Goal: Information Seeking & Learning: Learn about a topic

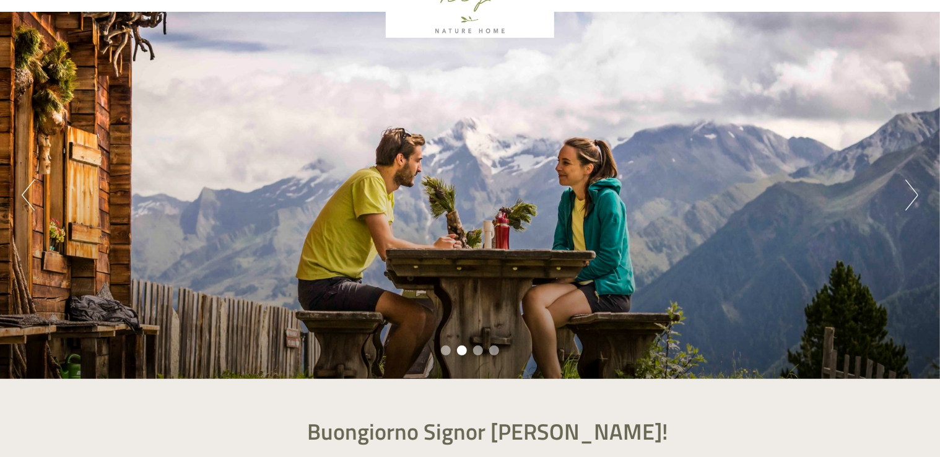
scroll to position [62, 0]
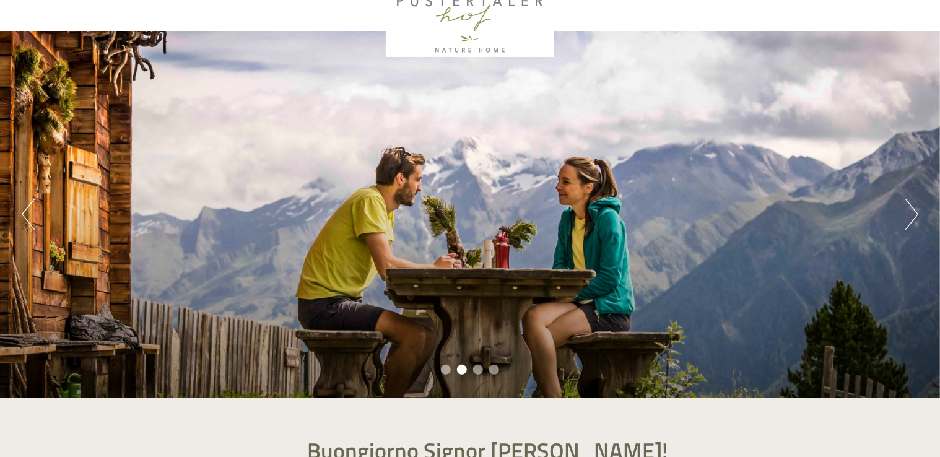
click at [912, 206] on button "Next" at bounding box center [911, 214] width 13 height 31
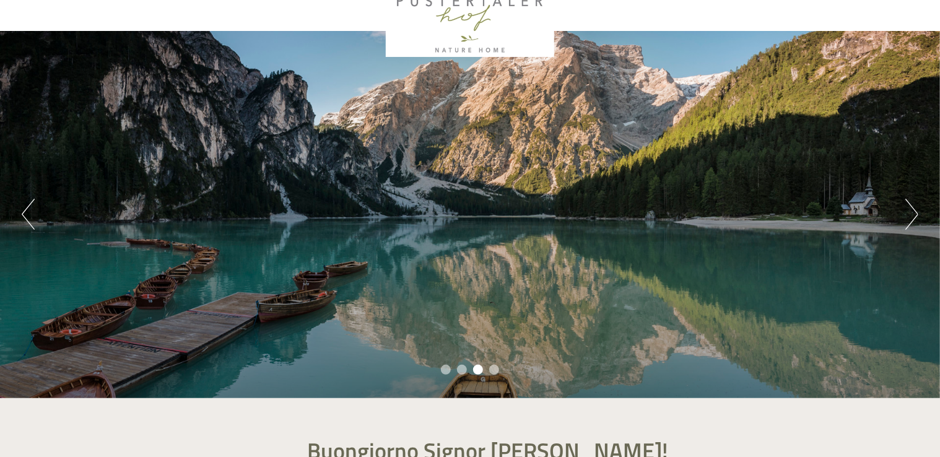
click at [912, 207] on button "Next" at bounding box center [911, 214] width 13 height 31
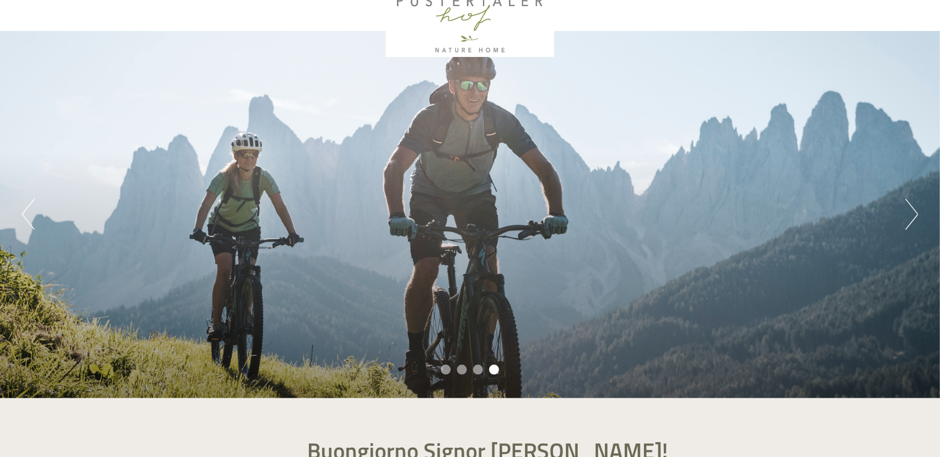
click at [912, 207] on button "Next" at bounding box center [911, 214] width 13 height 31
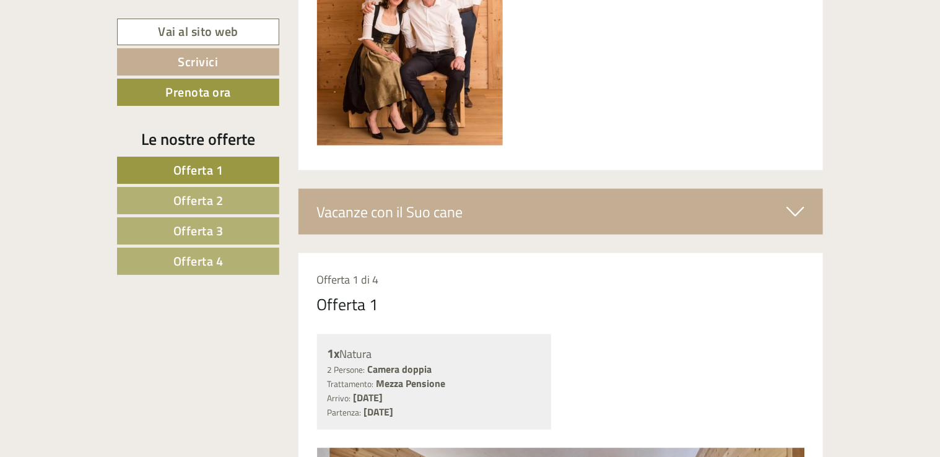
scroll to position [743, 0]
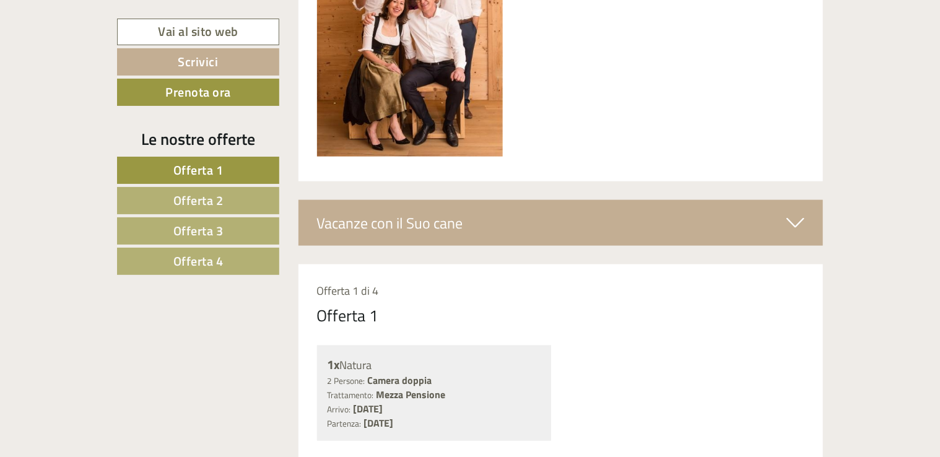
click at [657, 221] on div "Vacanze con il Suo cane" at bounding box center [561, 223] width 525 height 46
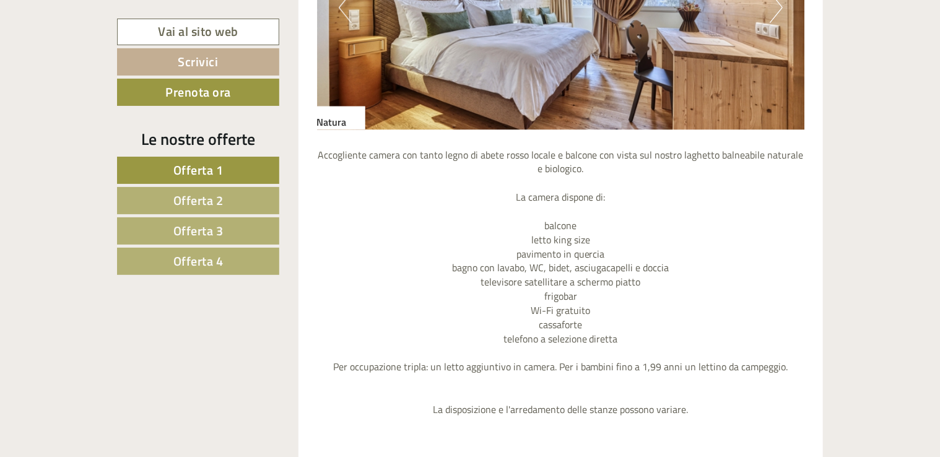
scroll to position [1301, 0]
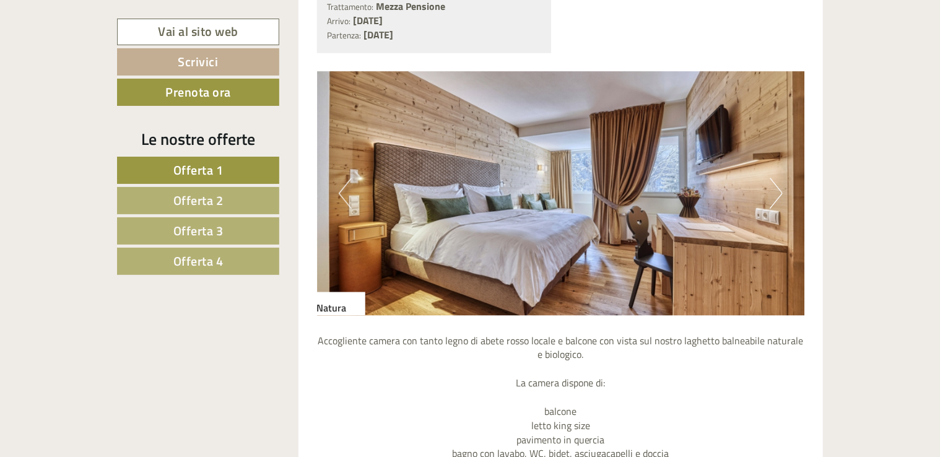
click at [773, 190] on button "Next" at bounding box center [776, 193] width 13 height 31
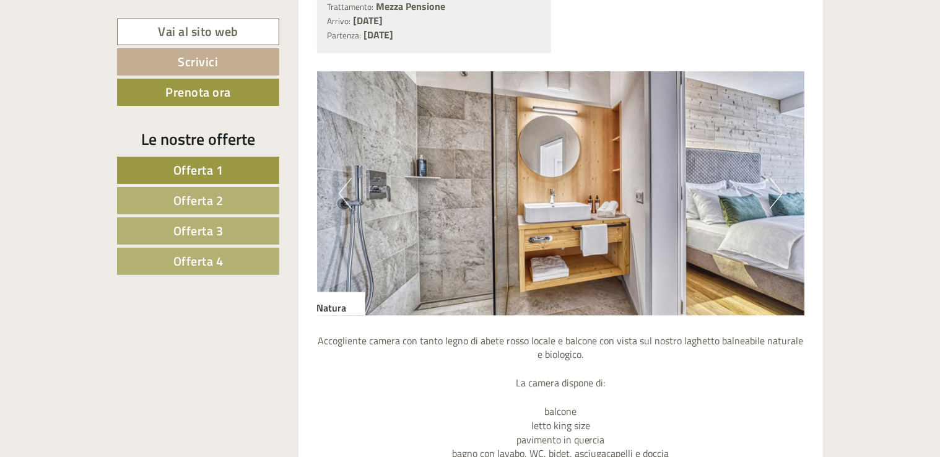
click at [773, 190] on button "Next" at bounding box center [776, 193] width 13 height 31
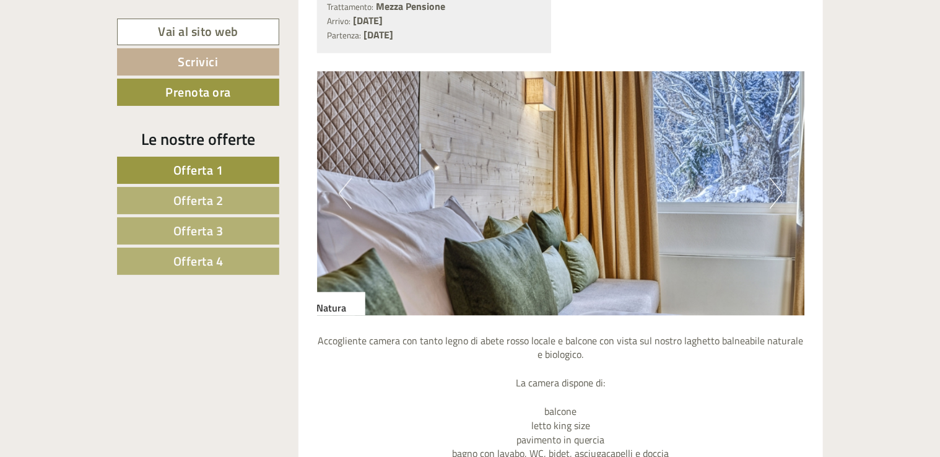
click at [773, 190] on button "Next" at bounding box center [776, 193] width 13 height 31
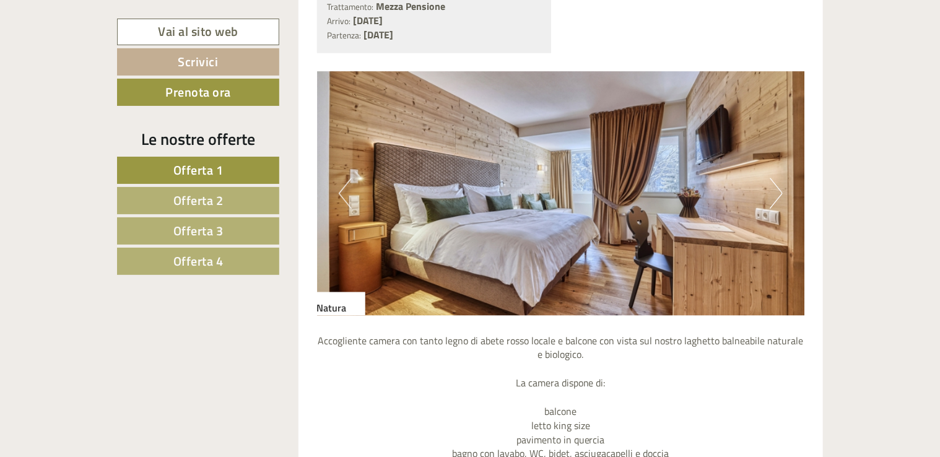
click at [773, 190] on button "Next" at bounding box center [776, 193] width 13 height 31
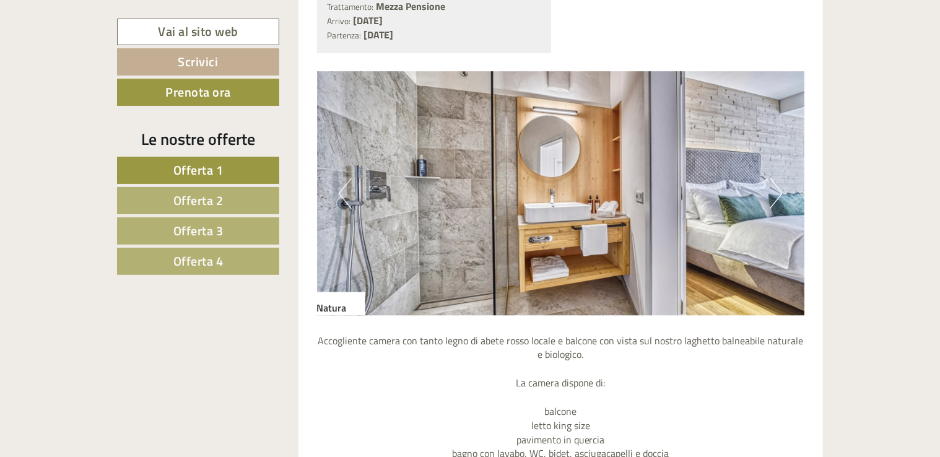
click at [773, 190] on button "Next" at bounding box center [776, 193] width 13 height 31
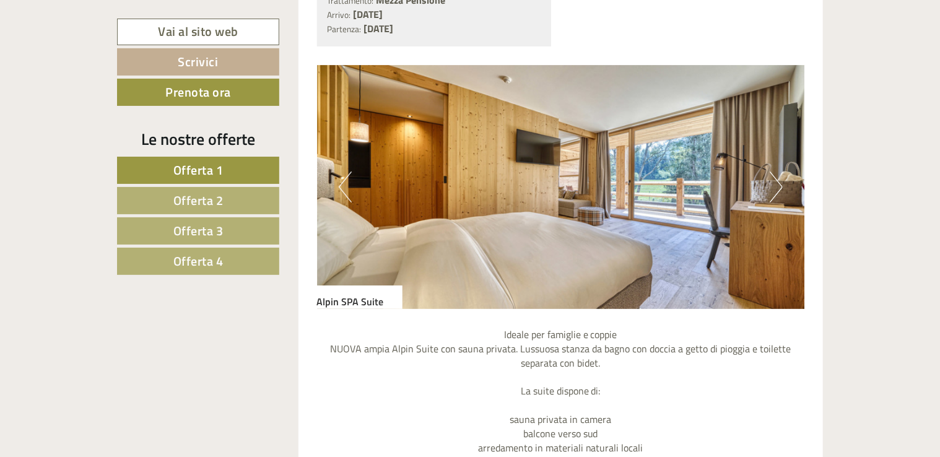
scroll to position [2353, 0]
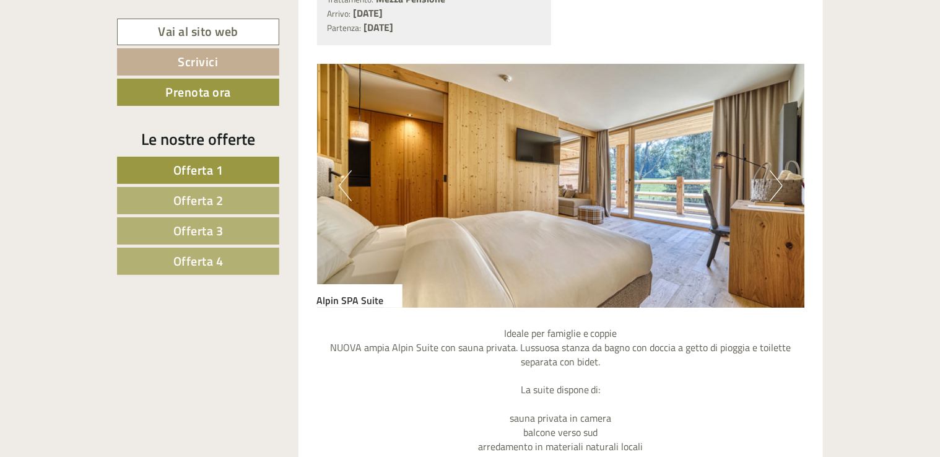
click at [770, 196] on button "Next" at bounding box center [776, 185] width 13 height 31
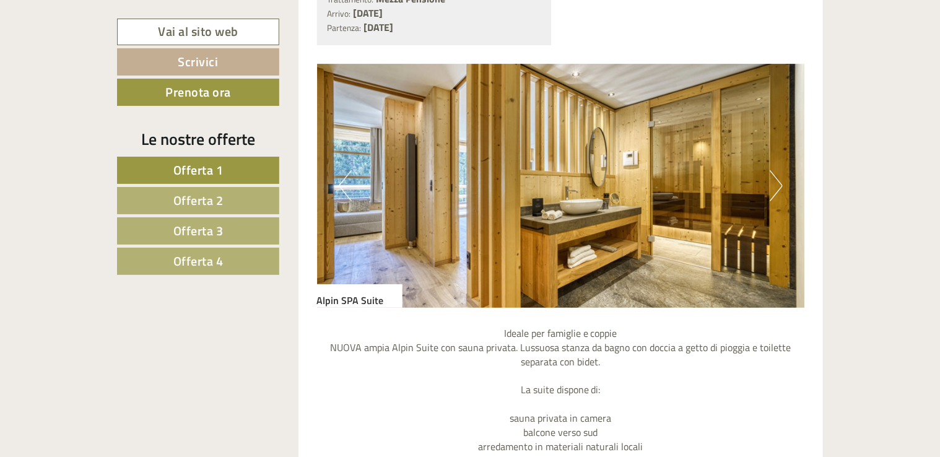
click at [770, 196] on button "Next" at bounding box center [776, 185] width 13 height 31
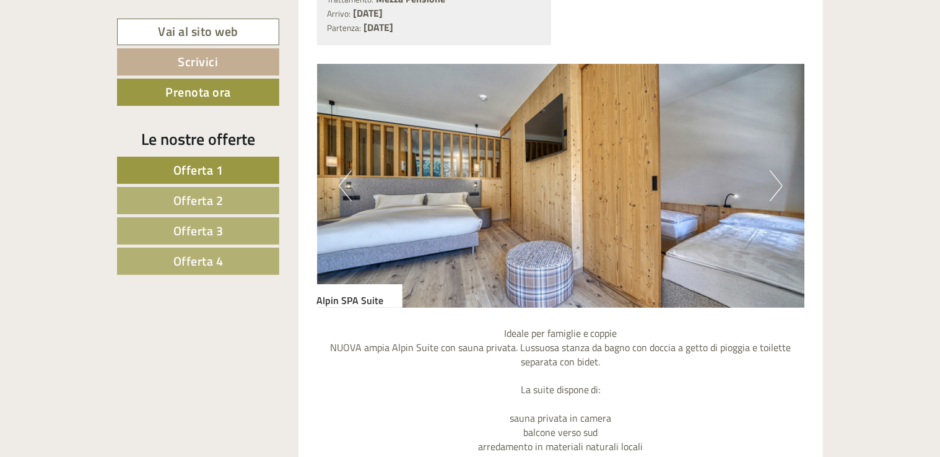
click at [770, 196] on button "Next" at bounding box center [776, 185] width 13 height 31
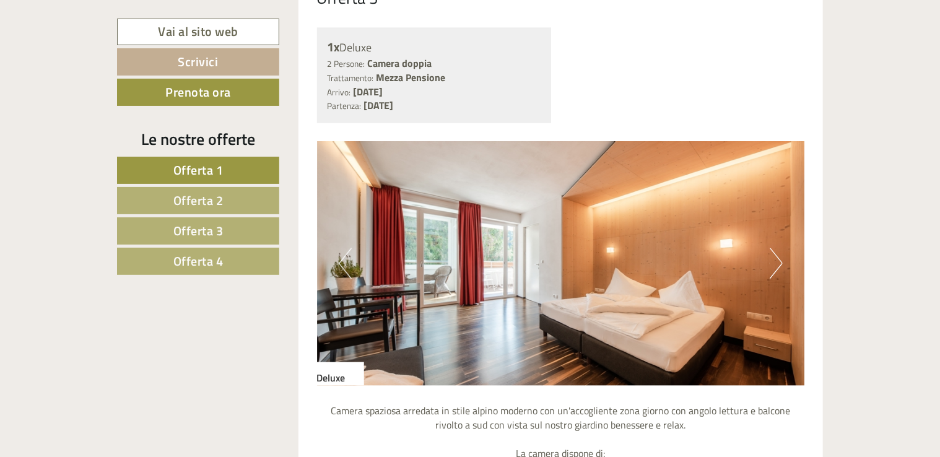
scroll to position [3406, 0]
click at [784, 260] on img at bounding box center [561, 263] width 488 height 244
click at [778, 261] on button "Next" at bounding box center [776, 263] width 13 height 31
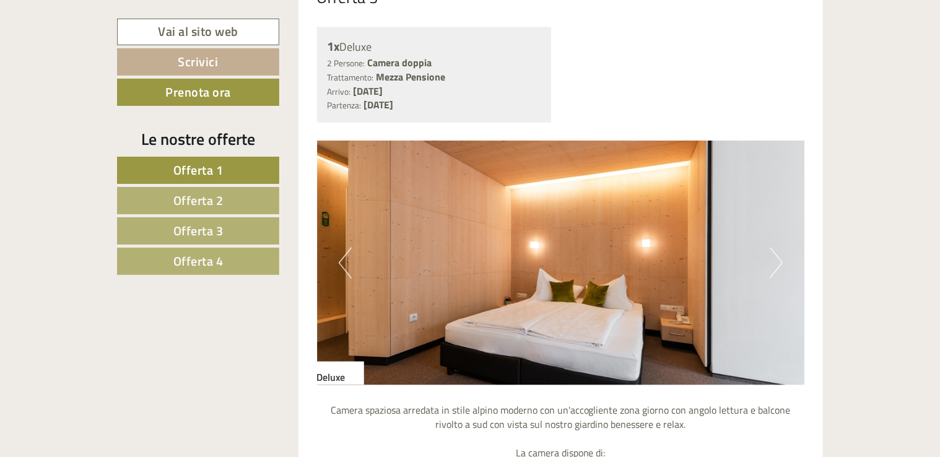
click at [778, 261] on button "Next" at bounding box center [776, 263] width 13 height 31
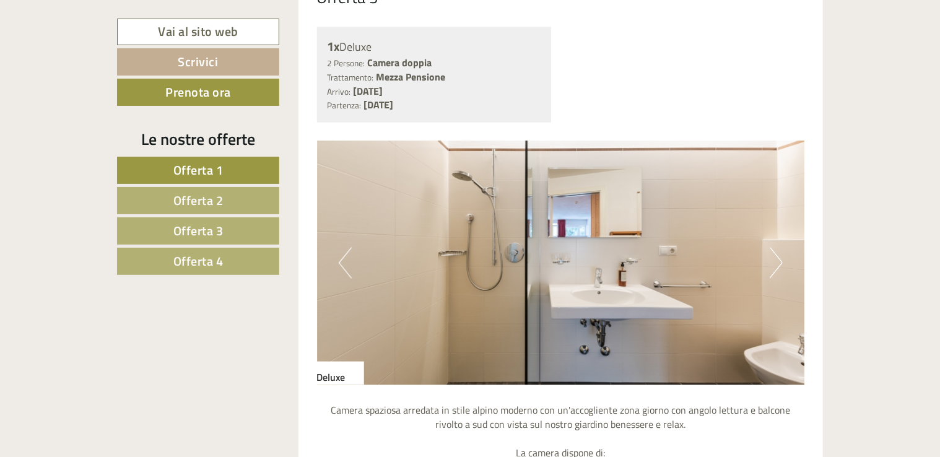
click at [778, 261] on button "Next" at bounding box center [776, 263] width 13 height 31
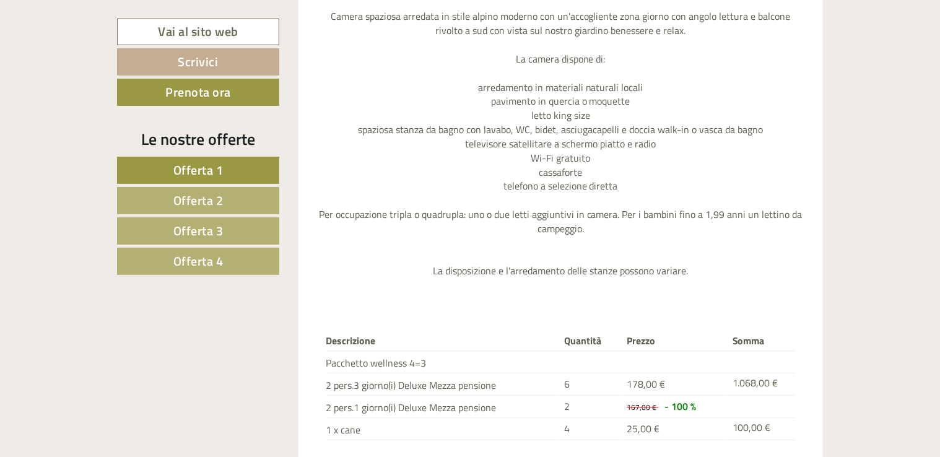
scroll to position [3654, 0]
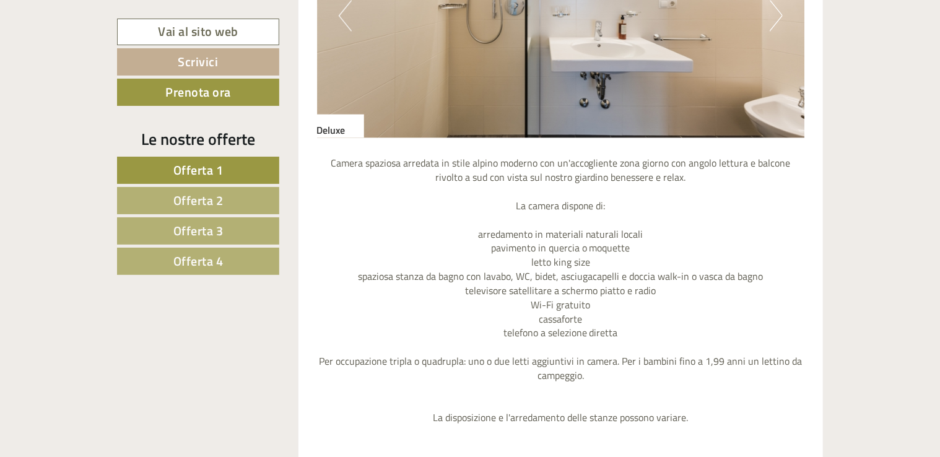
click at [166, 198] on link "Offerta 2" at bounding box center [198, 200] width 162 height 27
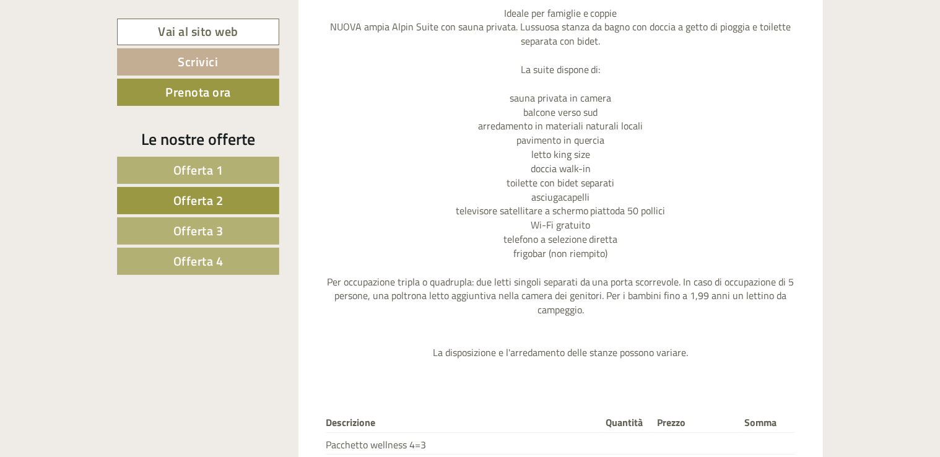
scroll to position [1858, 0]
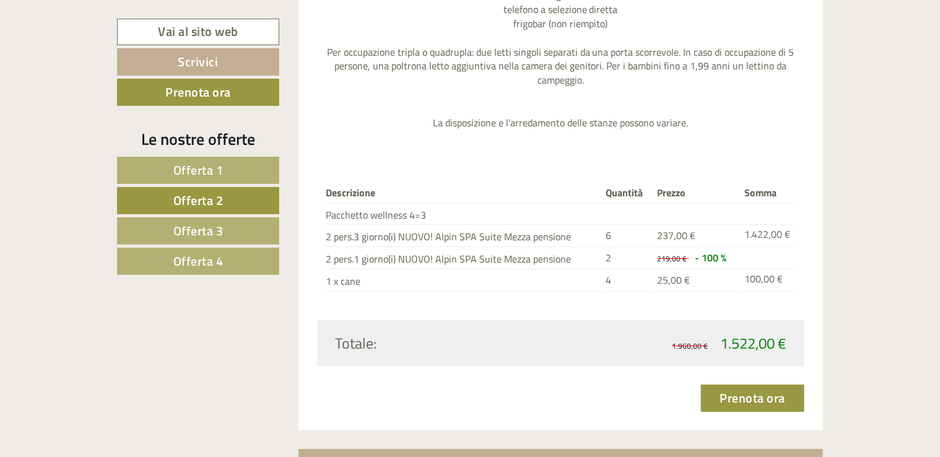
click at [183, 233] on span "Offerta 3" at bounding box center [198, 230] width 50 height 19
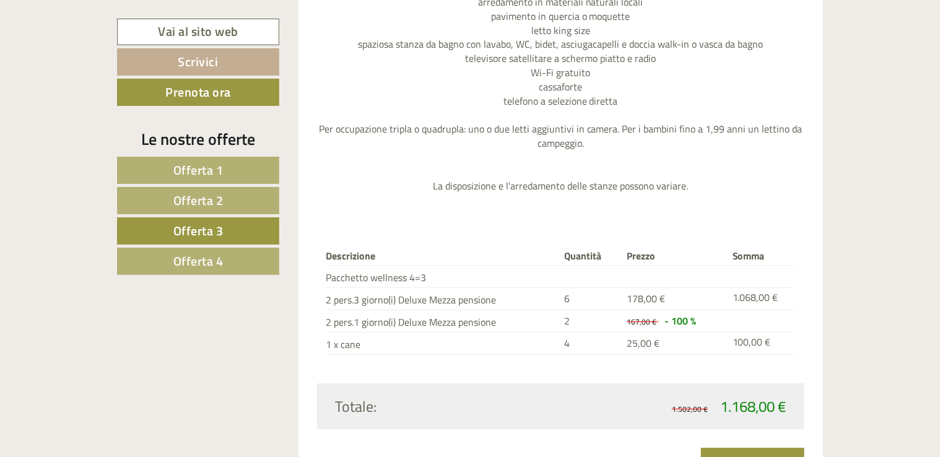
scroll to position [1796, 0]
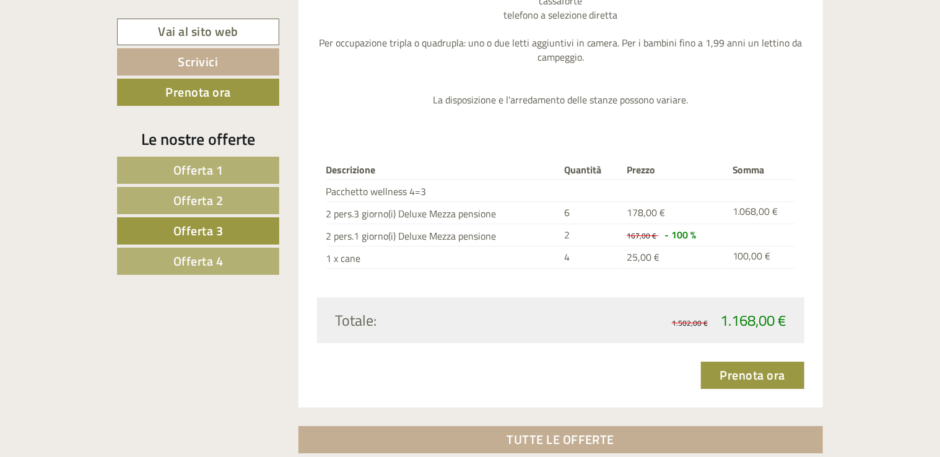
click at [224, 261] on link "Offerta 4" at bounding box center [198, 261] width 162 height 27
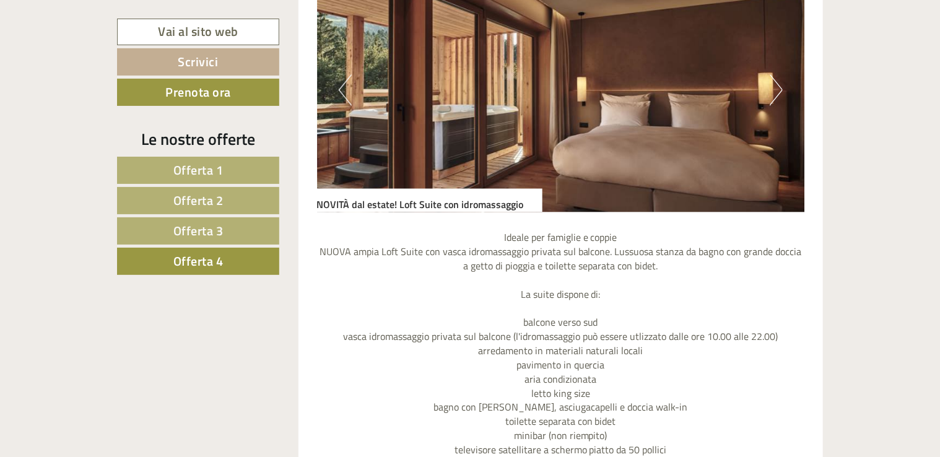
scroll to position [1239, 0]
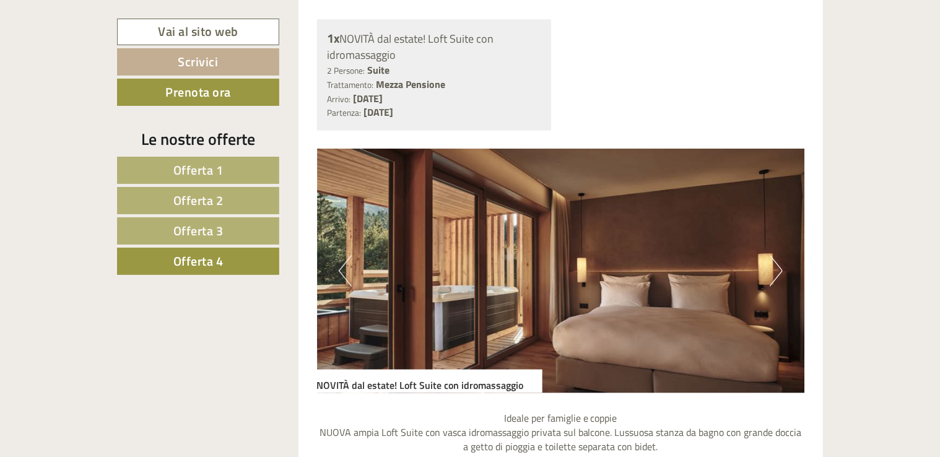
click at [786, 279] on img at bounding box center [561, 271] width 488 height 244
click at [782, 274] on button "Next" at bounding box center [776, 270] width 13 height 31
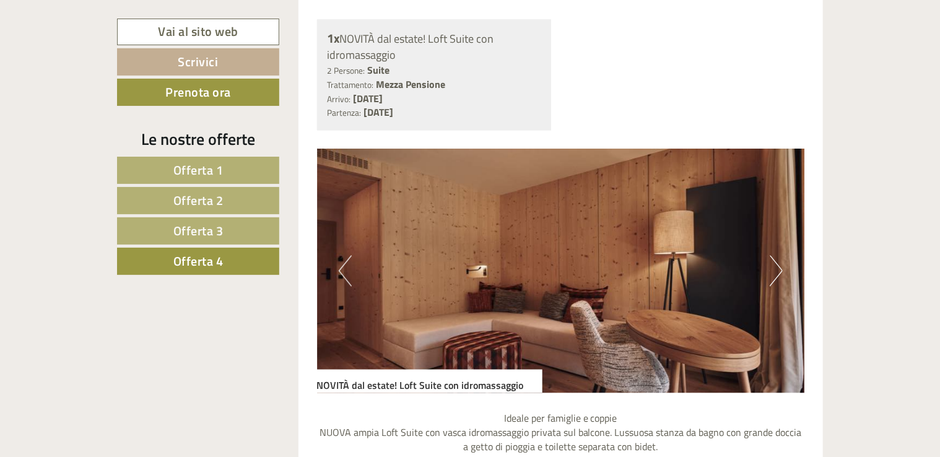
click at [782, 274] on button "Next" at bounding box center [776, 270] width 13 height 31
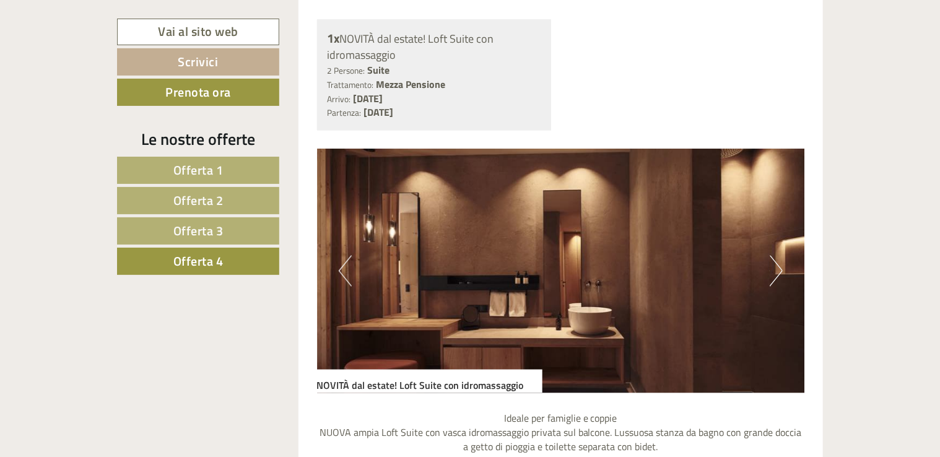
click at [782, 274] on button "Next" at bounding box center [776, 270] width 13 height 31
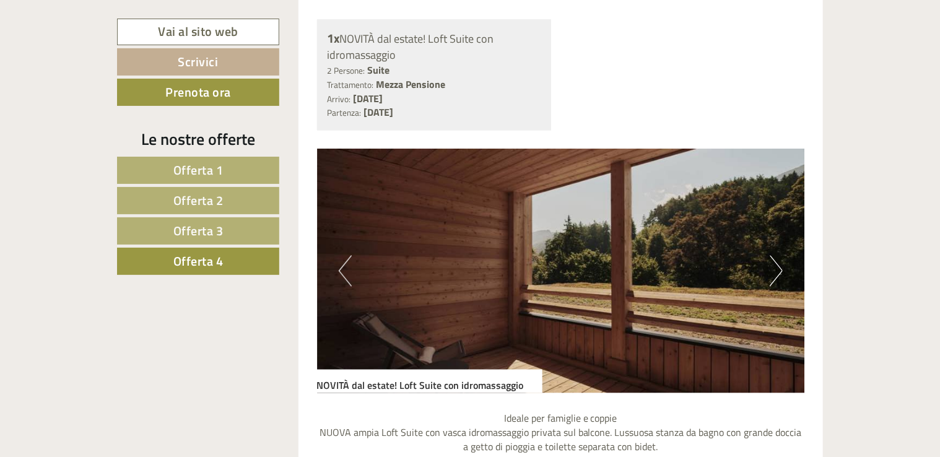
click at [782, 274] on button "Next" at bounding box center [776, 270] width 13 height 31
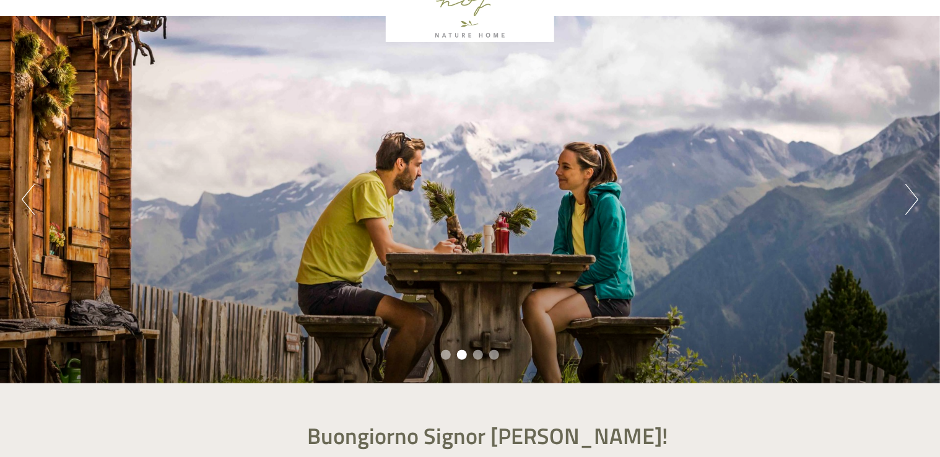
scroll to position [0, 0]
